Goal: Task Accomplishment & Management: Manage account settings

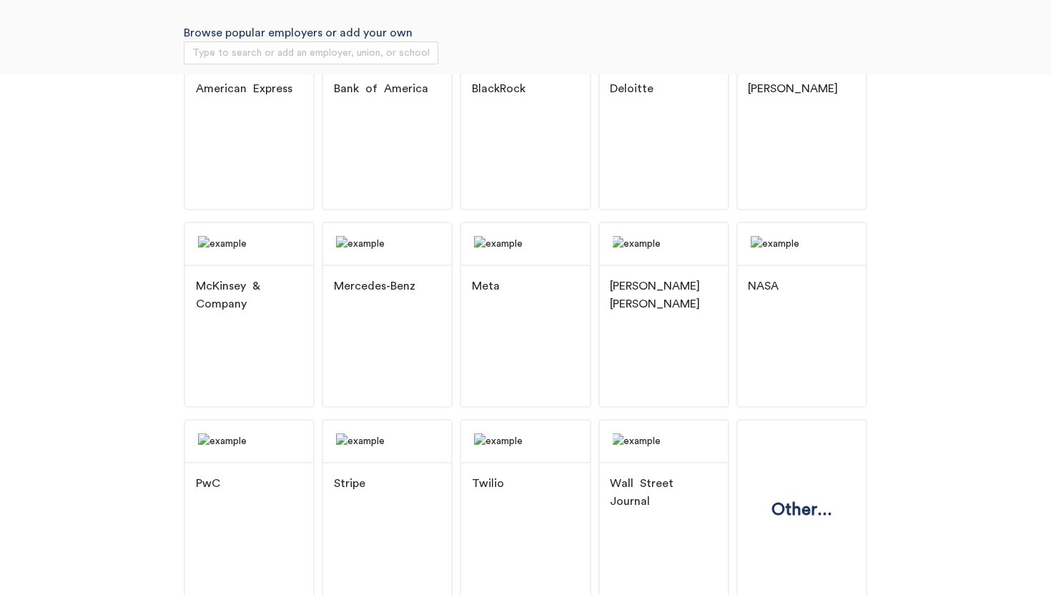
scroll to position [205, 0]
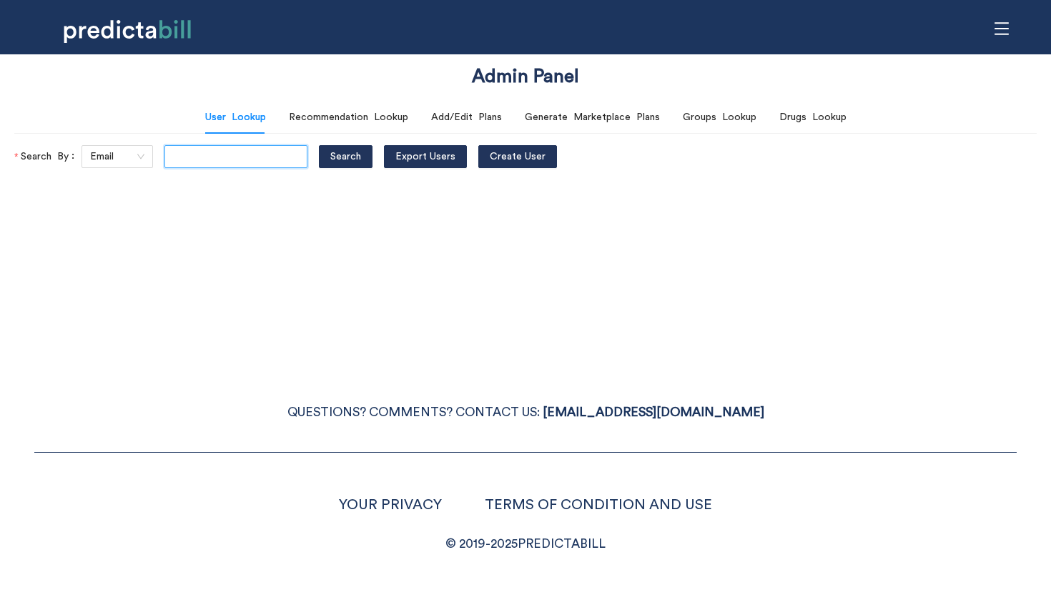
click at [212, 159] on input "text" at bounding box center [235, 156] width 143 height 23
type input "[PERSON_NAME][EMAIL_ADDRESS][PERSON_NAME][DOMAIN_NAME]"
click at [319, 145] on button "Search" at bounding box center [346, 156] width 54 height 23
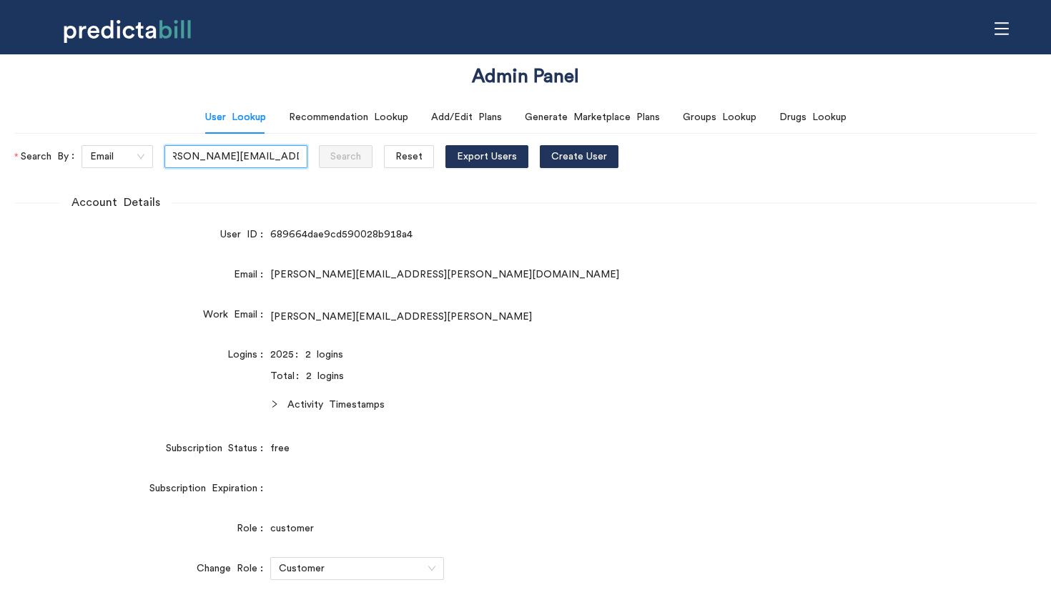
scroll to position [0, 0]
click at [714, 186] on div "Account Details User ID 689664dae9cd590028b918a4 Email [PERSON_NAME][EMAIL_ADDR…" at bounding box center [525, 503] width 1023 height 671
click at [636, 340] on form "Account Details User ID 689664dae9cd590028b918a4 Email [PERSON_NAME][EMAIL_ADDR…" at bounding box center [525, 509] width 1023 height 631
